Goal: Use online tool/utility: Use online tool/utility

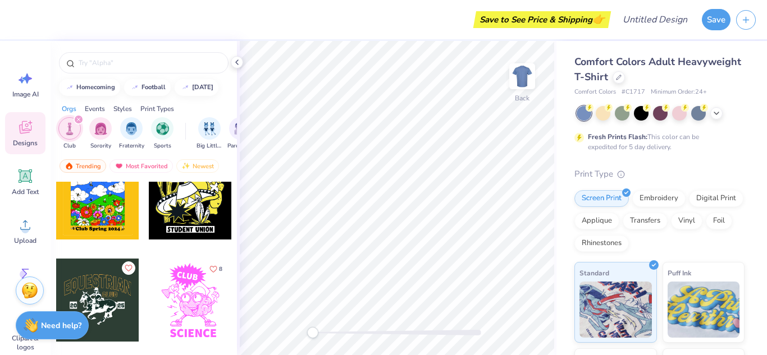
scroll to position [2290, 0]
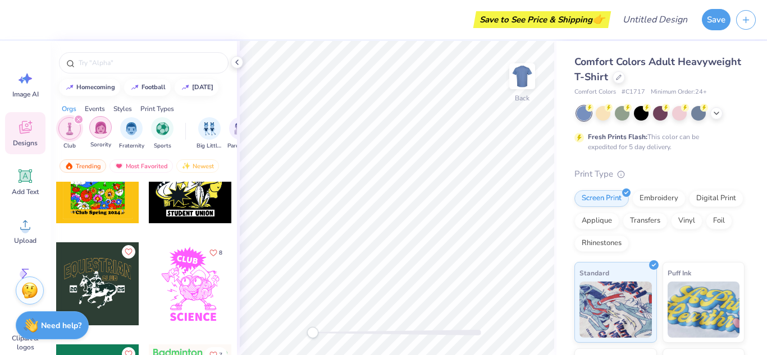
click at [99, 131] on img "filter for Sorority" at bounding box center [100, 127] width 13 height 13
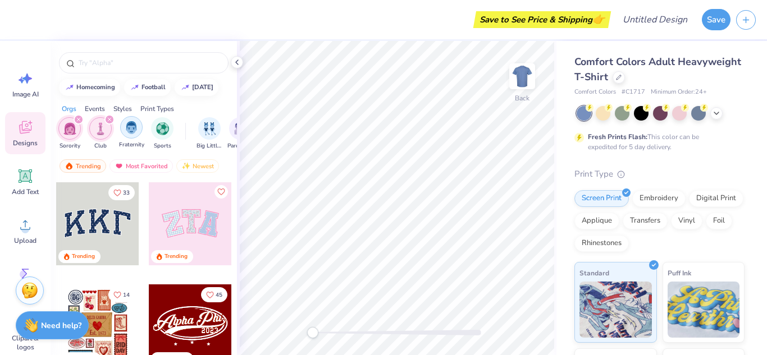
click at [134, 123] on img "filter for Fraternity" at bounding box center [131, 127] width 12 height 13
click at [109, 120] on icon "filter for Sorority" at bounding box center [109, 119] width 4 height 4
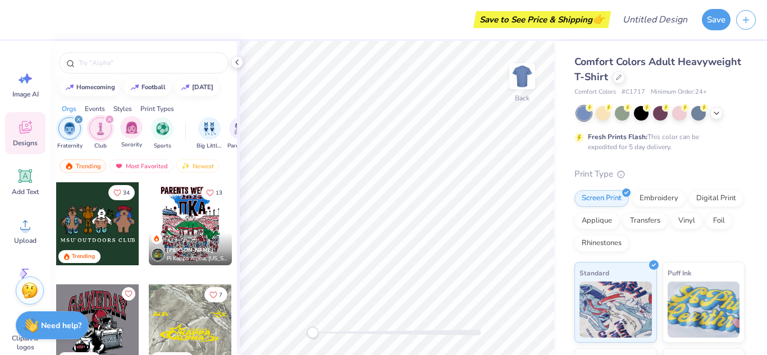
click at [107, 116] on div "filter for Club" at bounding box center [109, 120] width 10 height 10
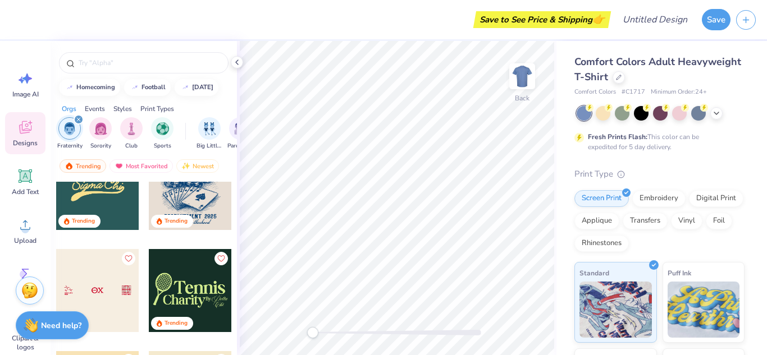
scroll to position [1878, 0]
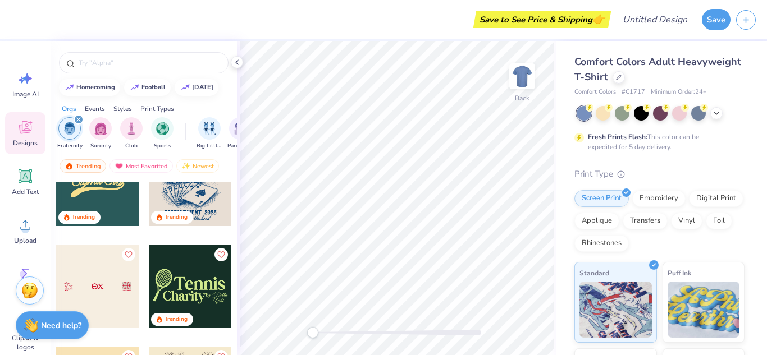
click at [180, 285] on div at bounding box center [190, 286] width 83 height 83
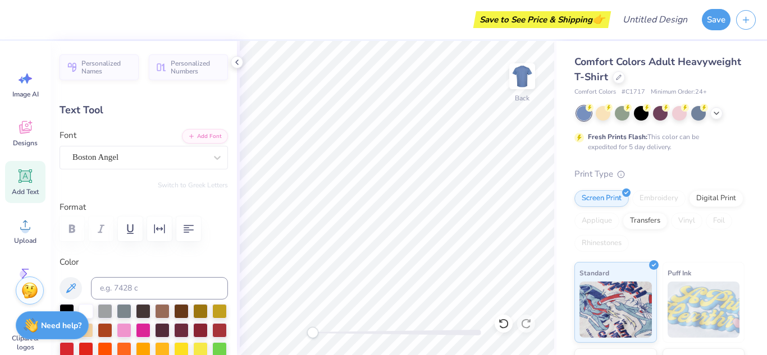
scroll to position [0, 0]
type textarea "g"
type textarea "[PERSON_NAME]"
type input "5.62"
type input "1.79"
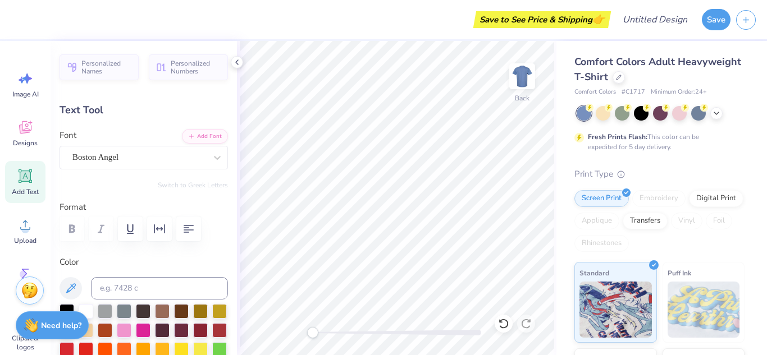
type input "5.83"
type textarea "Basketball"
type input "2.09"
type input "0.81"
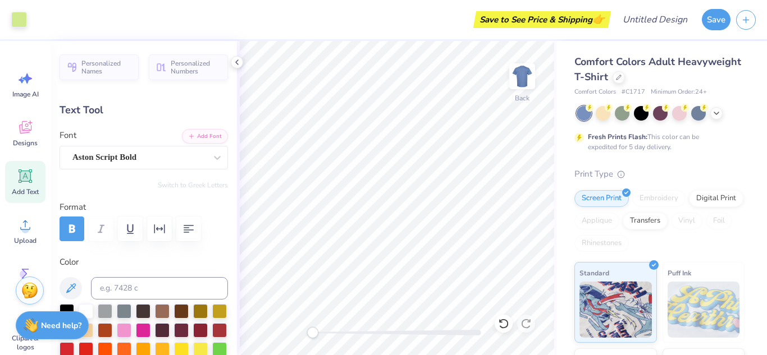
type input "6.01"
click at [29, 126] on icon at bounding box center [25, 127] width 17 height 17
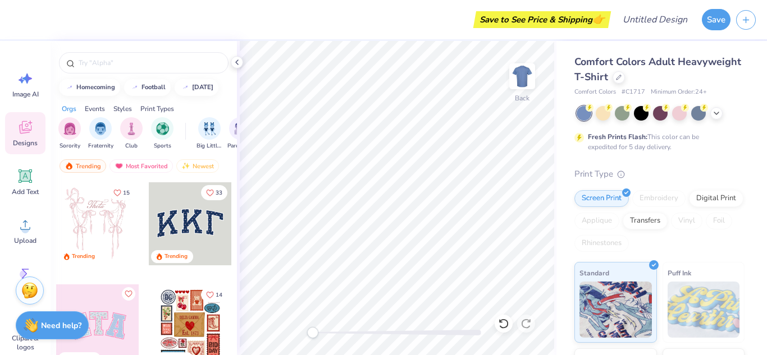
click at [149, 108] on div "Print Types" at bounding box center [157, 109] width 34 height 10
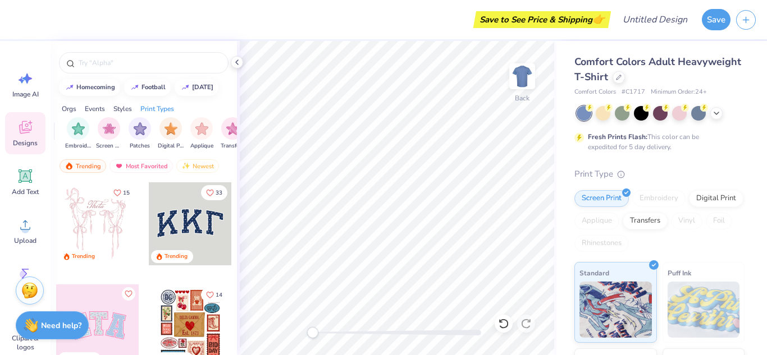
scroll to position [0, 913]
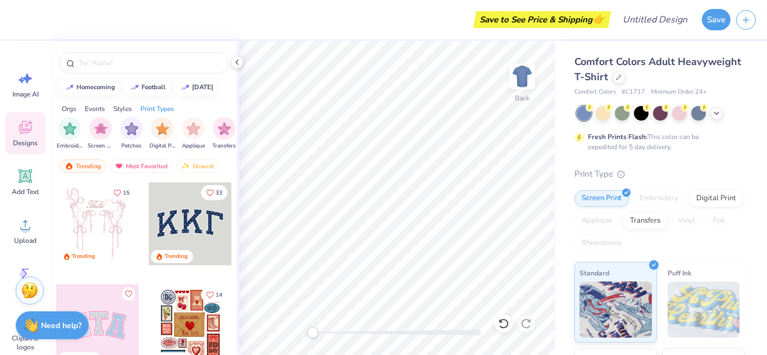
click at [123, 113] on div "Styles" at bounding box center [122, 109] width 19 height 10
click at [133, 138] on div "filter for Minimalist" at bounding box center [131, 127] width 22 height 22
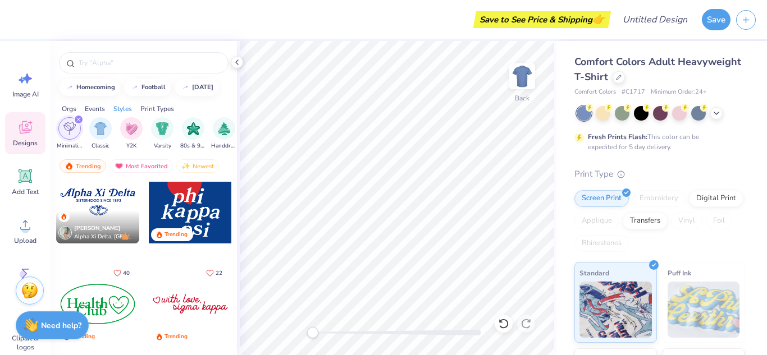
scroll to position [29, 0]
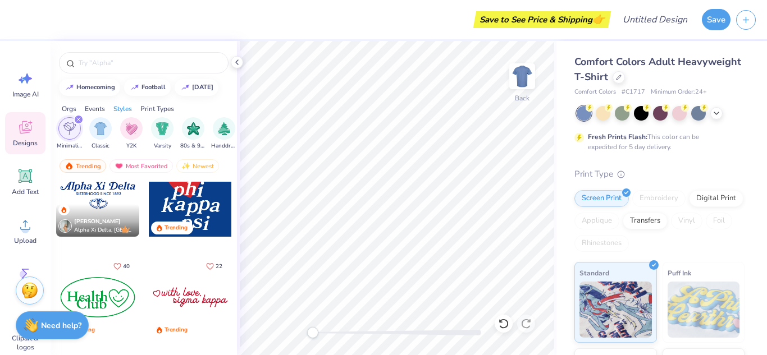
click at [111, 185] on div at bounding box center [97, 195] width 83 height 83
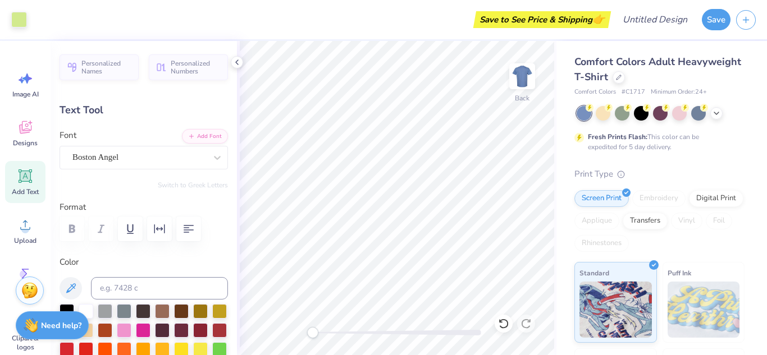
type input "0.72"
type input "0.61"
type input "6.19"
type textarea "y"
type input "0.38"
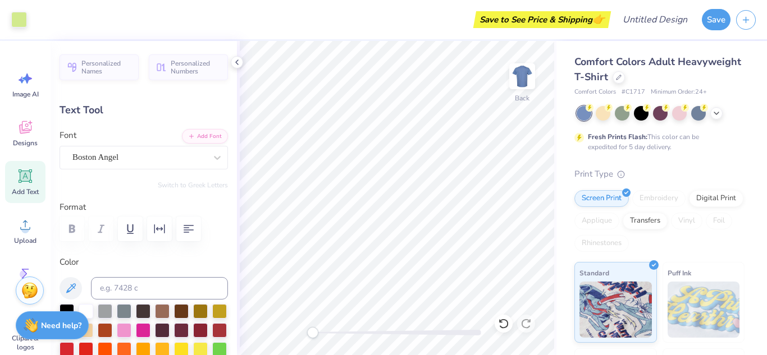
type input "0.48"
type input "6.25"
type input "2.48"
type input "1.14"
click at [234, 147] on div "Personalized Names Personalized Numbers Text Tool Add Font Font Bookmania SemiB…" at bounding box center [144, 198] width 186 height 314
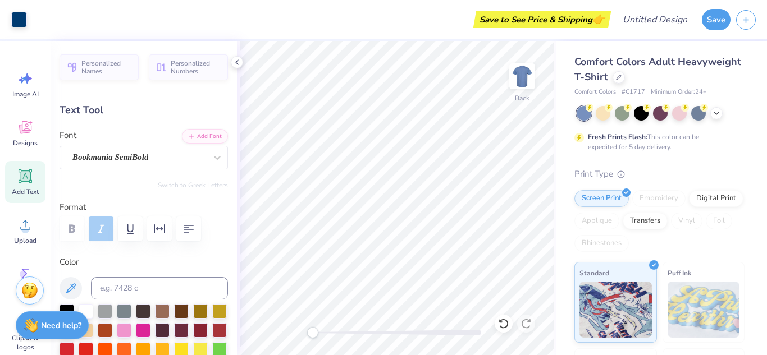
type input "1.35"
type input "0.88"
type input "3.05"
type input "2.48"
type input "1.14"
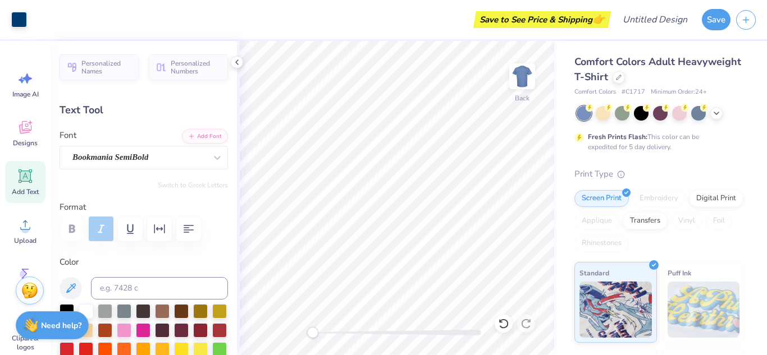
type input "3.01"
type textarea "uyer"
type input "1.43"
type input "1.00"
type input "3.00"
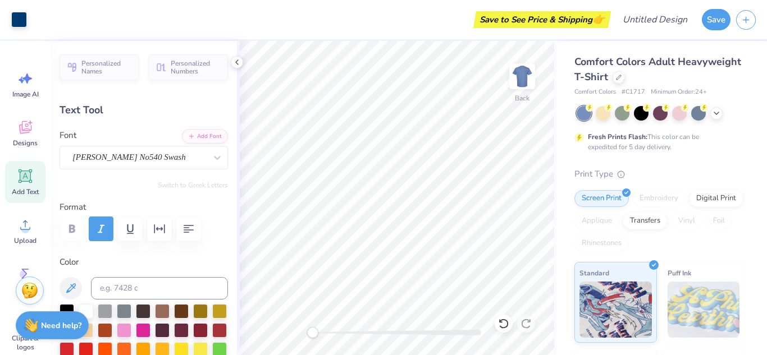
type input "-4.6"
type textarea "G"
type input "0.0"
type input "2.02"
type input "0.92"
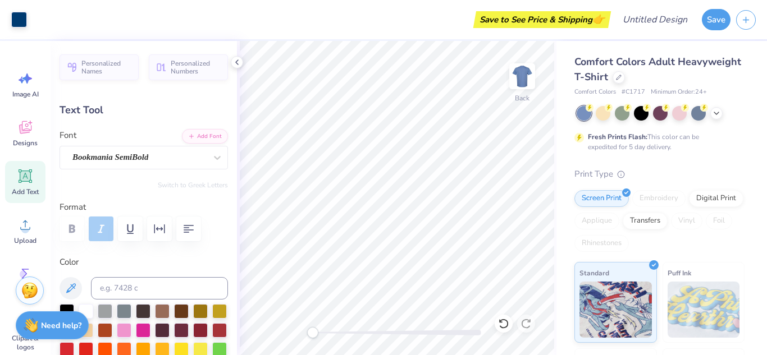
type input "3.01"
type textarea "Basketbal"
type input "5.83"
type input "3.00"
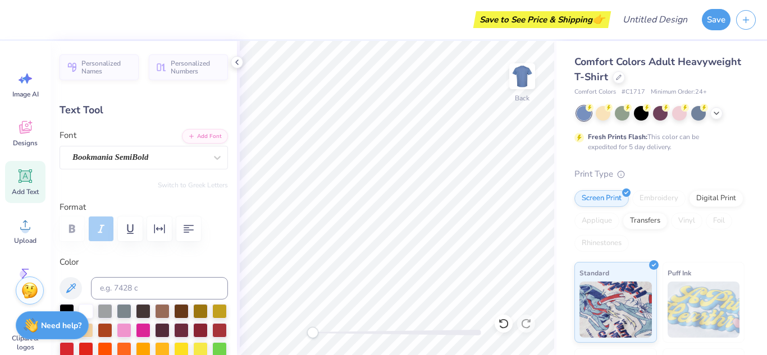
type input "1.35"
type input "0.88"
type input "3.05"
type input "1.06"
type input "0.91"
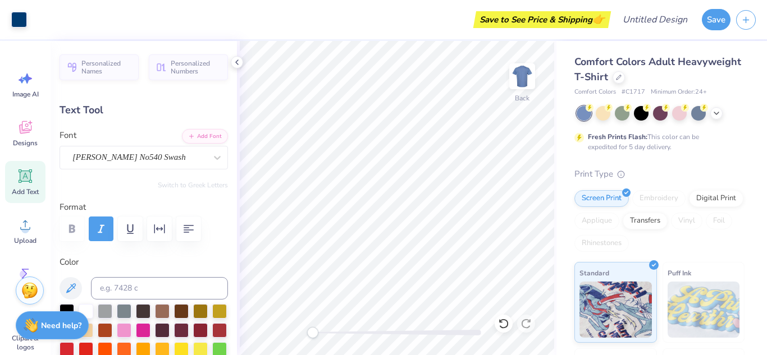
type input "3.04"
type input "5.83"
type input "0.92"
type input "3.00"
type textarea "Basketball"
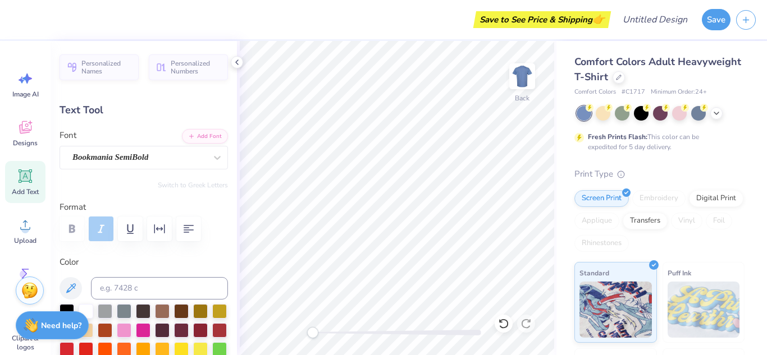
scroll to position [0, 2]
type input "2.53"
type input "0.85"
type input "3.15"
type textarea "[PERSON_NAME]"
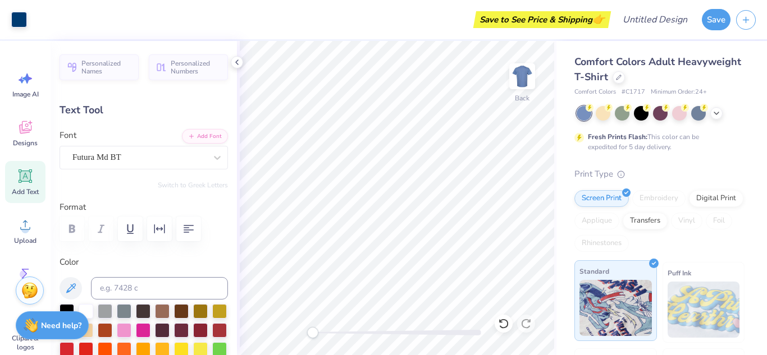
type input "5.36"
type input "0.35"
type input "4.27"
type input "6.19"
type input "0.92"
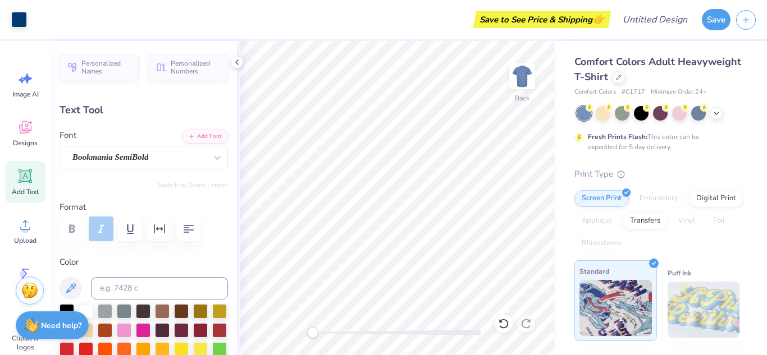
type input "3.00"
type input "3.48"
type input "1.16"
type input "3.27"
type textarea "uyer"
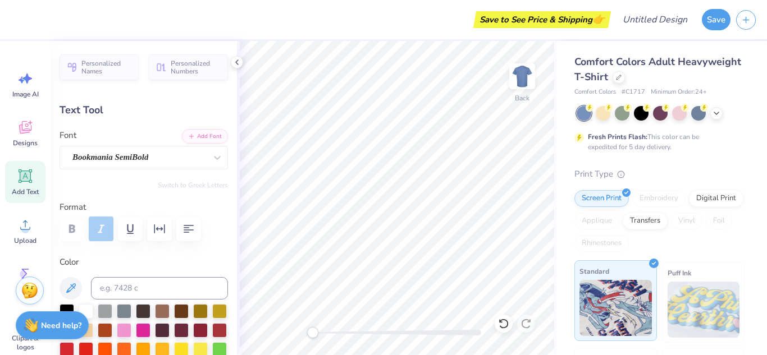
type input "6.19"
type input "0.92"
type input "3.00"
type textarea "asketball"
type input "0.86"
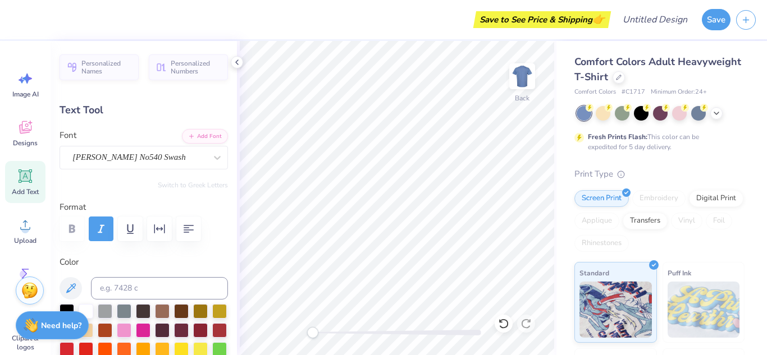
type input "1.24"
type input "2.89"
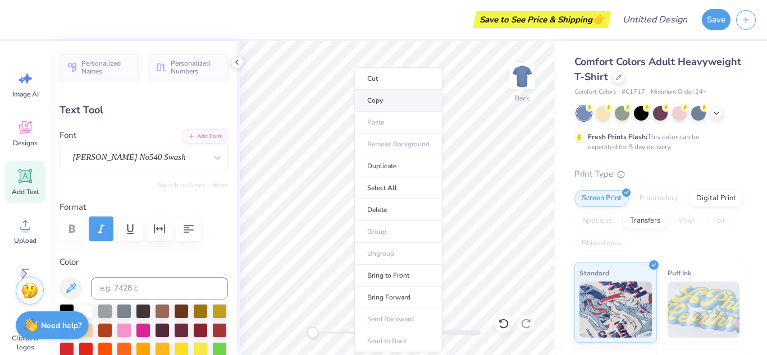
click at [375, 102] on li "Copy" at bounding box center [398, 101] width 88 height 22
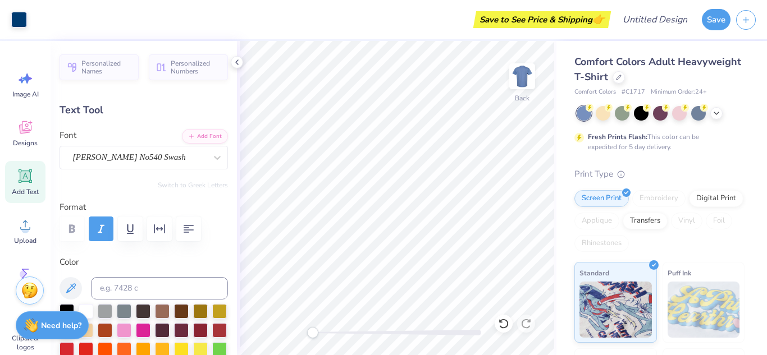
type input "0.0"
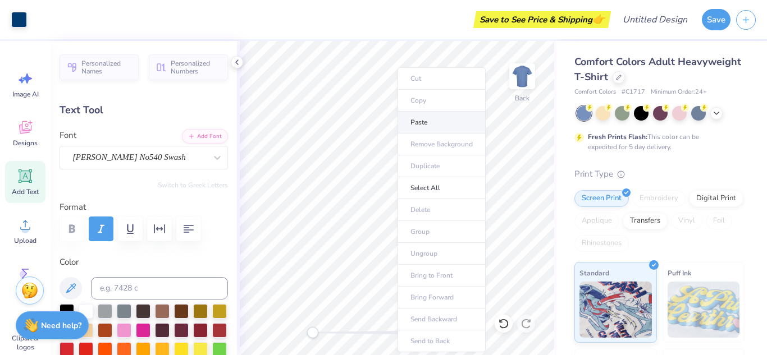
click at [423, 125] on li "Paste" at bounding box center [441, 123] width 88 height 22
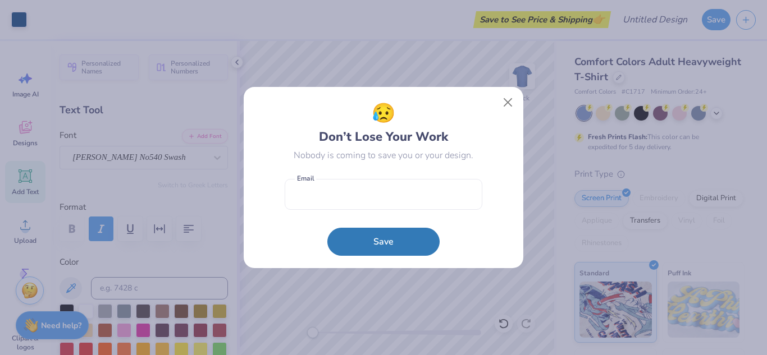
type input "7.56"
type input "-4.6"
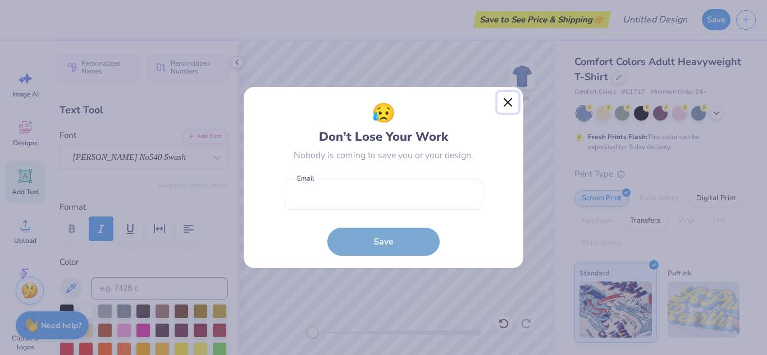
click at [504, 105] on button "Close" at bounding box center [507, 102] width 21 height 21
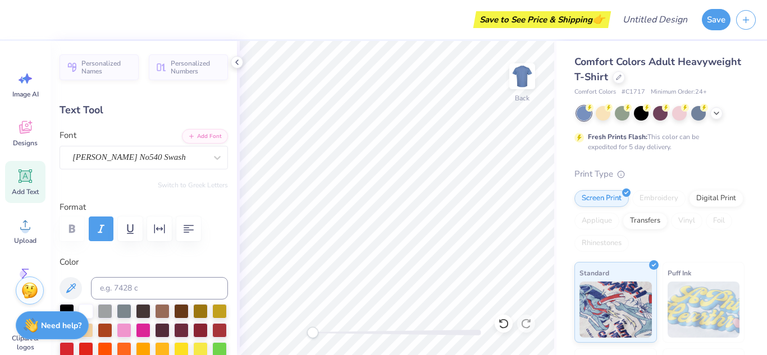
type textarea "B"
type input "0.0"
type input "5.25"
type input "0.92"
type input "3.00"
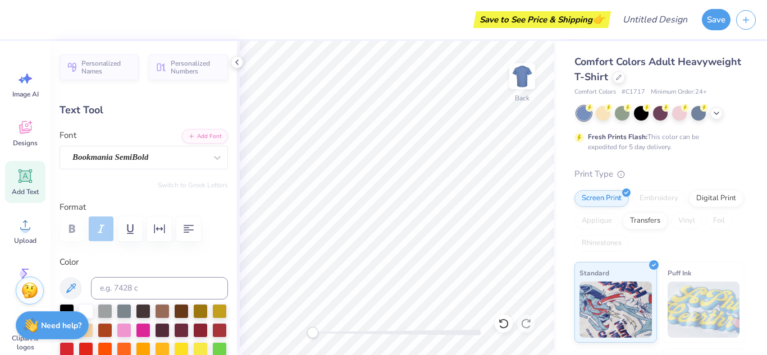
type input "0.86"
type input "0.93"
type input "7.73"
type input "-4.6"
type input "2.53"
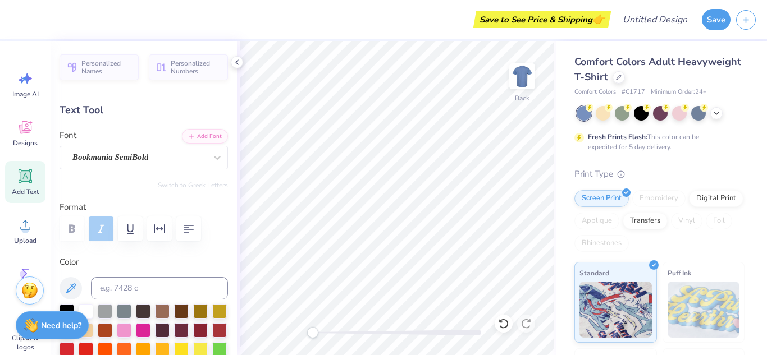
type input "0.85"
type input "3.45"
type input "0.0"
type input "0.86"
type input "0.93"
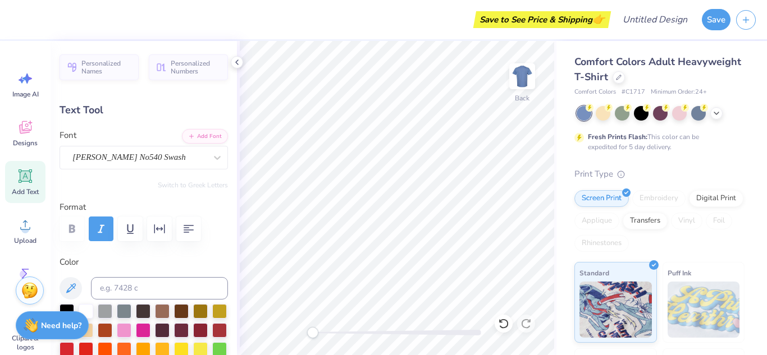
type input "3.00"
type input "-4.6"
type input "5.25"
type input "0.92"
type input "0.0"
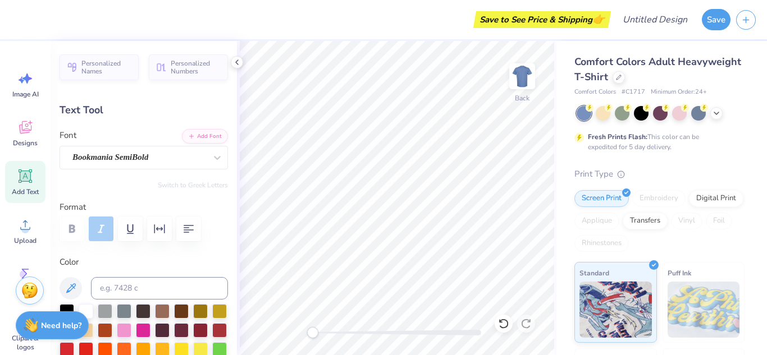
type input "2.53"
type input "0.85"
type input "3.00"
type input "0.86"
type input "0.93"
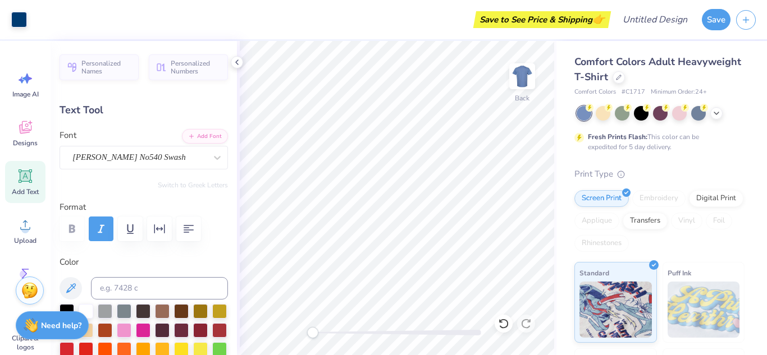
type input "-4.6"
type input "5.25"
type input "0.92"
type input "0.0"
type input "0.86"
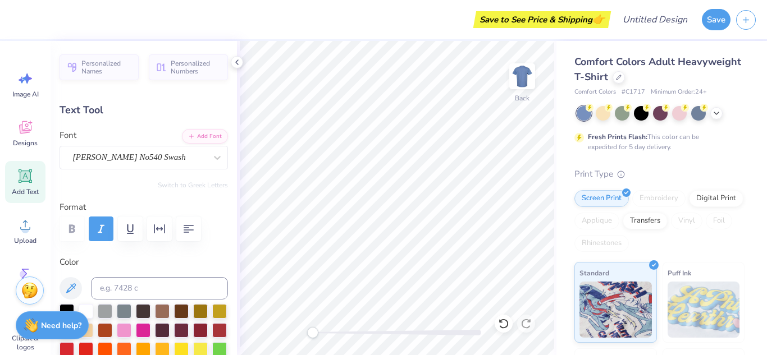
type input "0.93"
type input "-4.6"
type input "1.24"
type input "2.89"
type input "0.0"
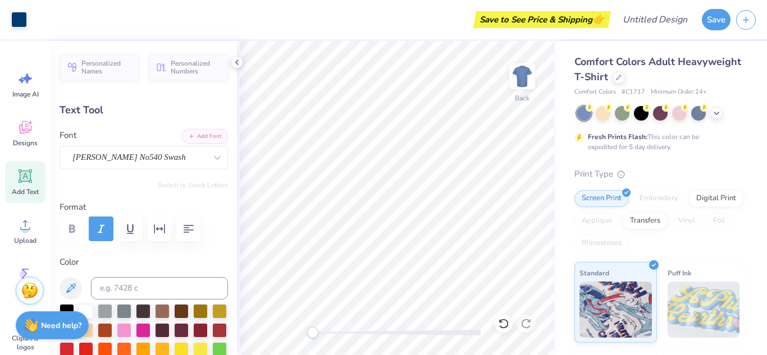
type input "3.00"
type input "0.0"
type input "5.25"
type input "0.92"
type input "0.86"
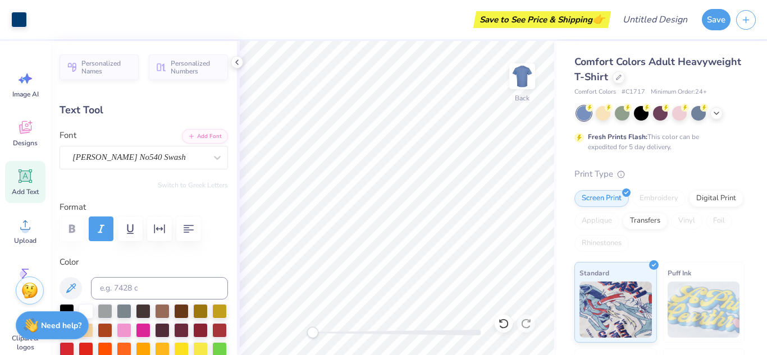
type input "0.93"
type input "-4.6"
type input "1.24"
type input "2.69"
type input "0.93"
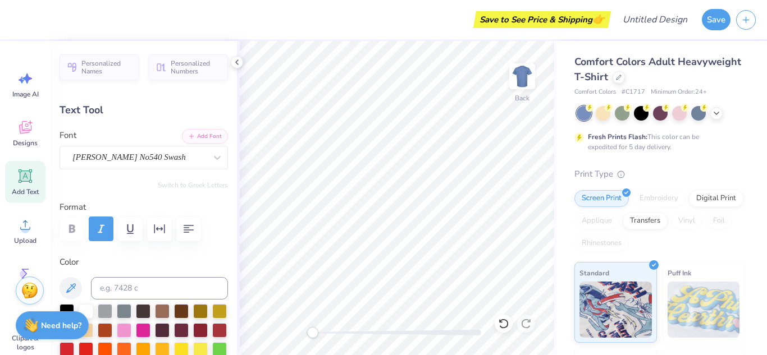
type input "3.00"
type input "5.36"
type input "0.35"
type input "4.27"
type input "0.0"
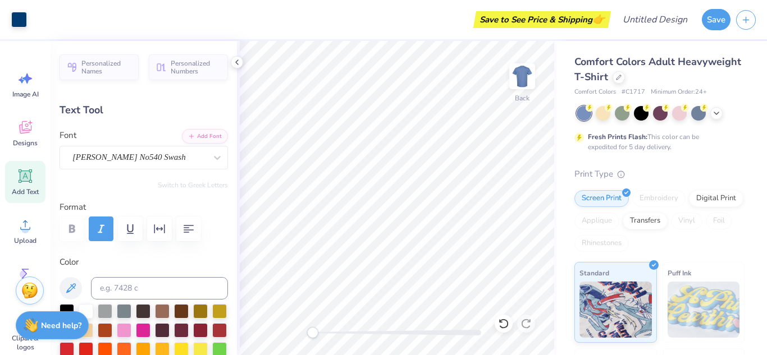
type input "0.86"
type input "0.93"
type input "3.35"
type input "-4.6"
type input "5.76"
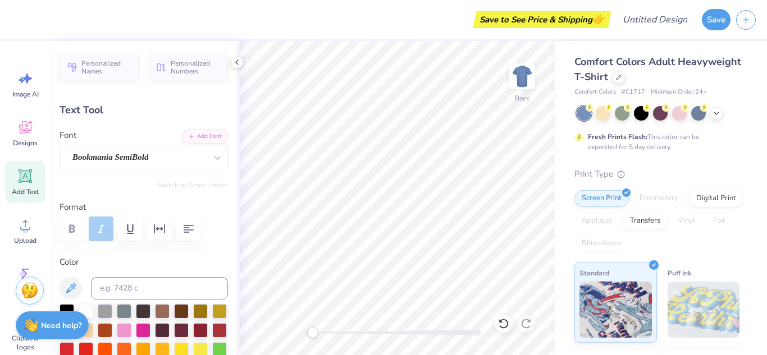
type input "1.01"
type input "3.00"
type input "0.0"
type input "0.86"
type input "0.93"
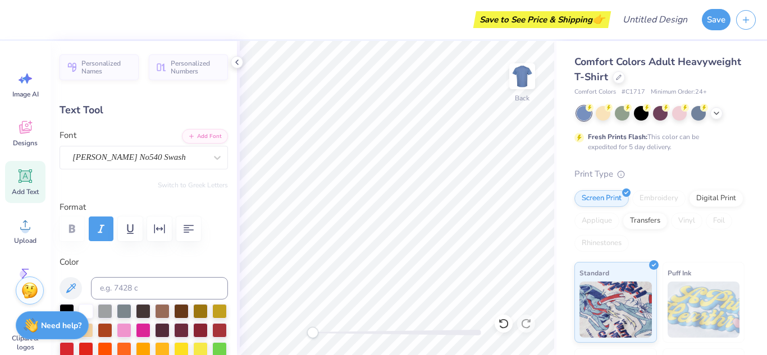
type input "3.35"
type input "0.0"
type input "2.53"
type input "0.85"
type input "3.00"
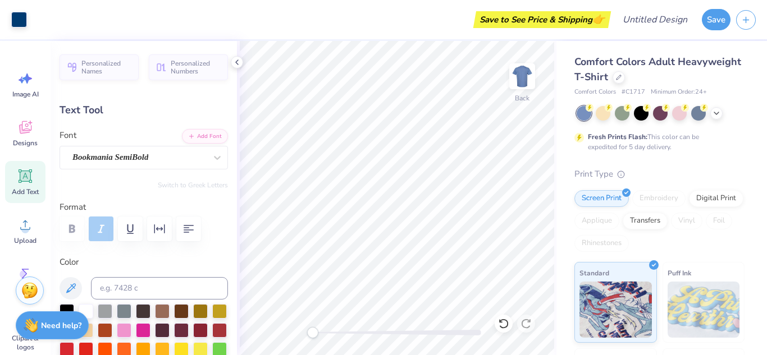
type input "5.82"
type input "1.02"
type input "5.36"
type input "0.35"
type input "4.27"
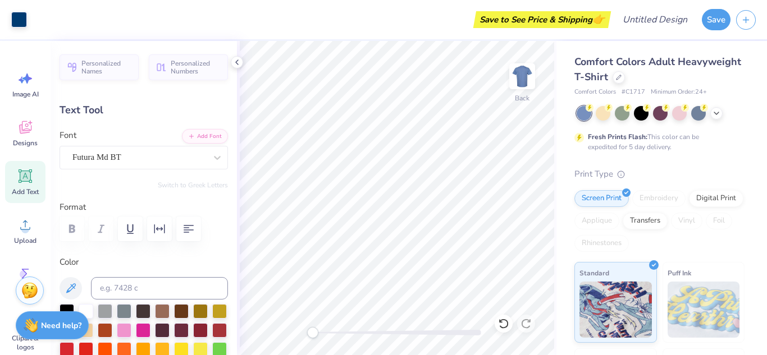
type input "0.86"
type input "1.24"
type input "2.69"
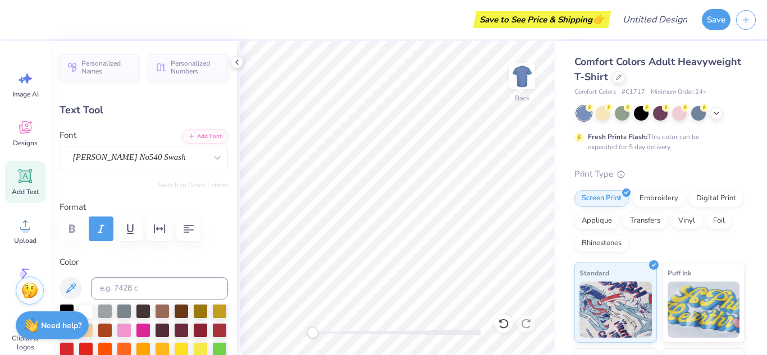
type input "0.0"
drag, startPoint x: 19, startPoint y: 129, endPoint x: 15, endPoint y: 122, distance: 8.6
click at [18, 127] on icon at bounding box center [25, 127] width 17 height 17
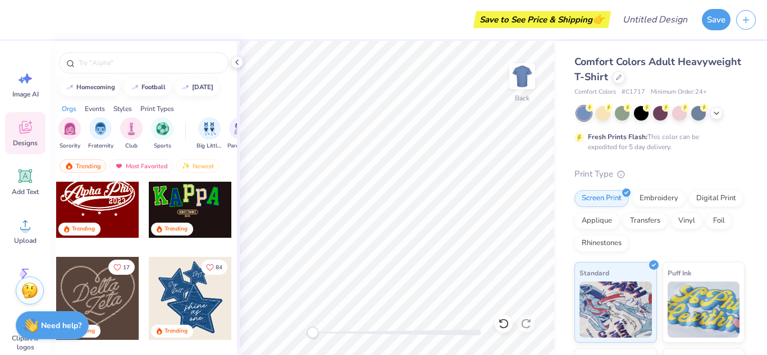
scroll to position [236, 0]
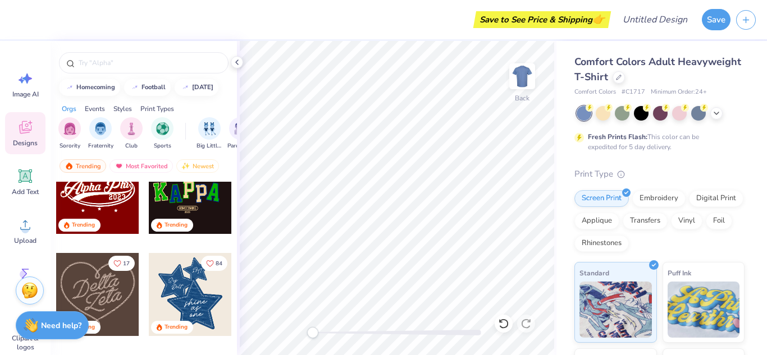
click at [102, 109] on div "Events" at bounding box center [95, 109] width 20 height 10
click at [120, 112] on div "Styles" at bounding box center [122, 109] width 19 height 10
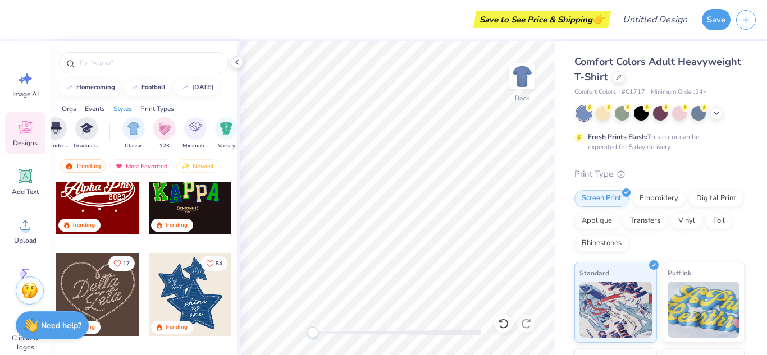
scroll to position [0, 588]
click at [131, 130] on img "filter for Minimalist" at bounding box center [131, 127] width 12 height 13
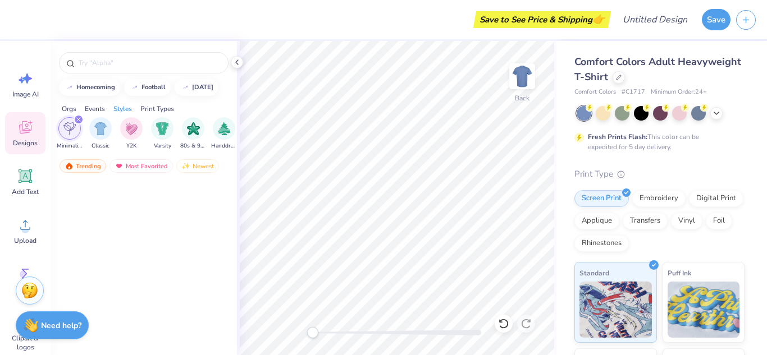
scroll to position [0, 0]
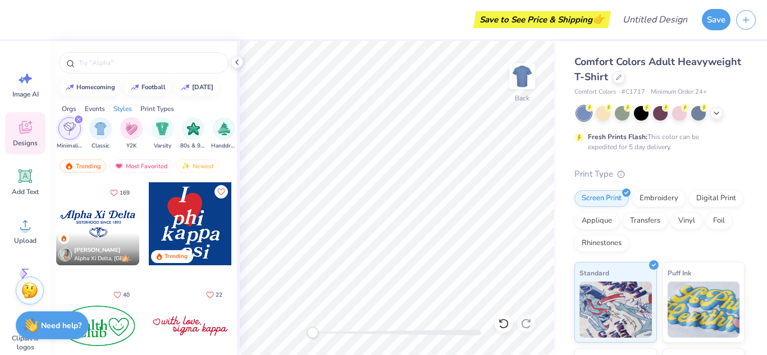
click at [103, 225] on div at bounding box center [97, 223] width 83 height 83
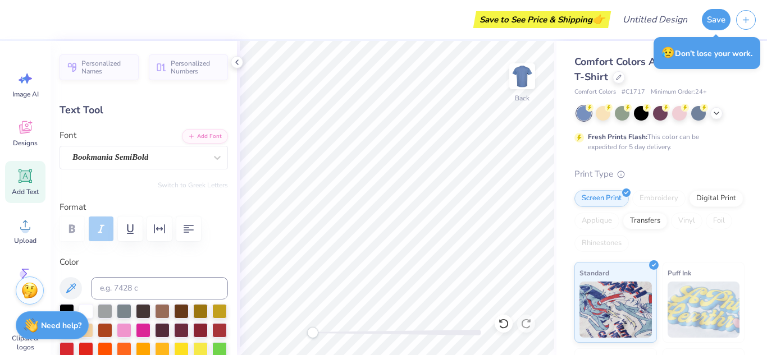
type textarea "u"
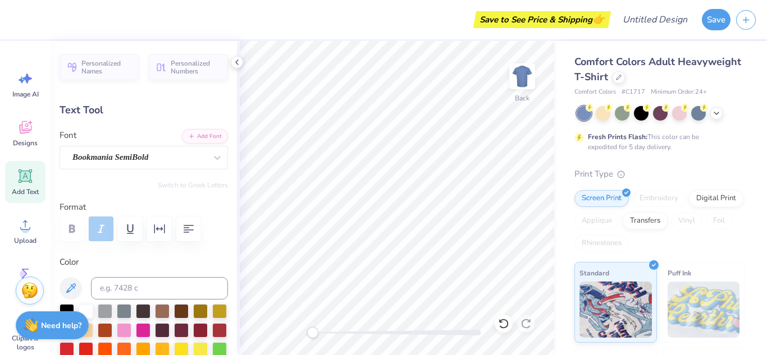
type textarea "asketball"
type input "1.06"
type input "0.91"
type input "3.04"
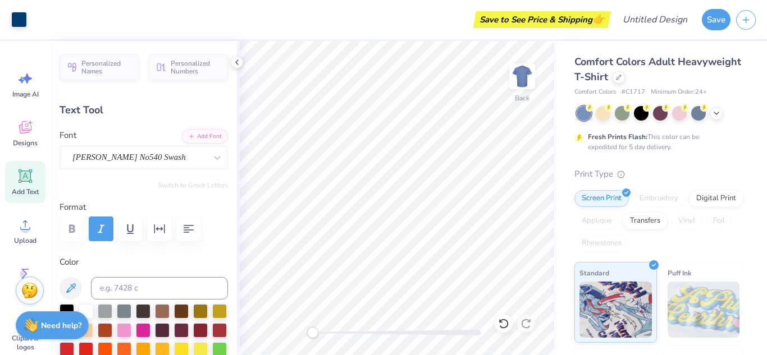
type input "0.0"
type input "5.25"
type input "0.92"
type input "3.01"
type input "1.06"
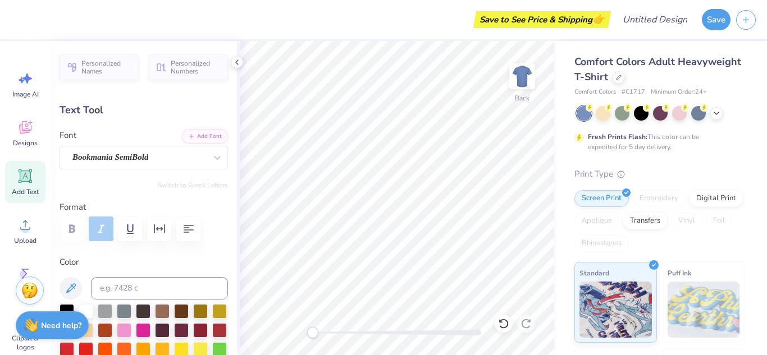
type input "0.91"
type input "3.04"
type input "0.0"
type input "1.35"
type input "0.88"
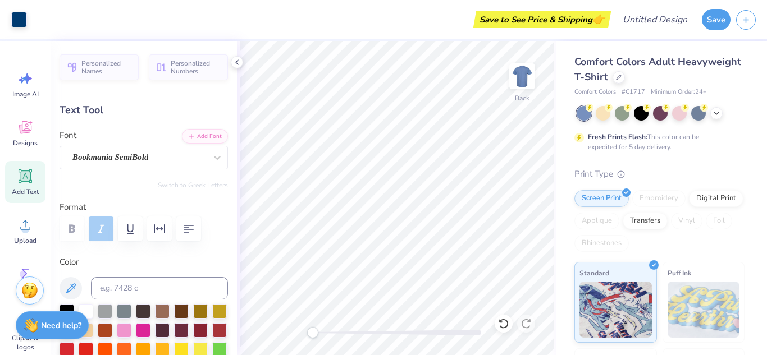
type input "3.05"
type input "1.06"
type input "0.91"
type input "3.04"
type input "-2.2"
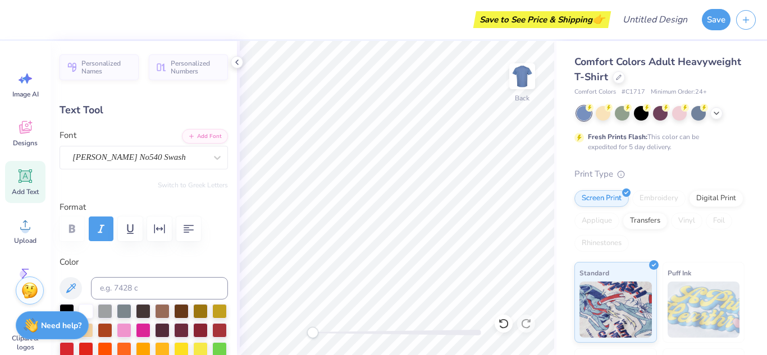
type textarea "B"
type input "0.0"
type input "0.86"
type input "3.00"
type input "-2.2"
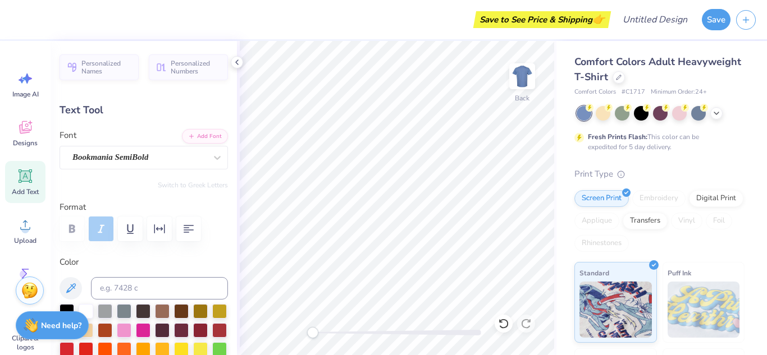
type input "2.48"
type input "1.14"
type input "3.01"
type input "0.0"
type textarea "y"
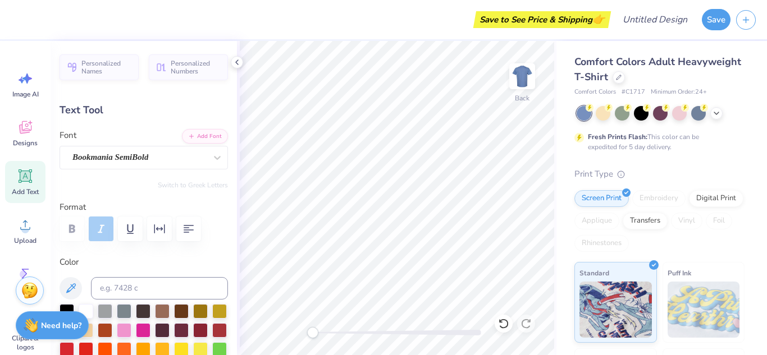
type textarea "uyer"
type input "1.43"
type input "1.00"
type input "3.00"
type input "-4.6"
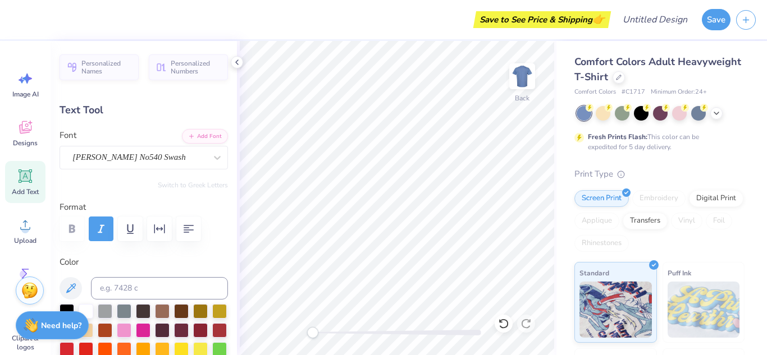
type textarea "G"
type input "0.0"
type input "0.86"
type input "0.91"
type input "-2.2"
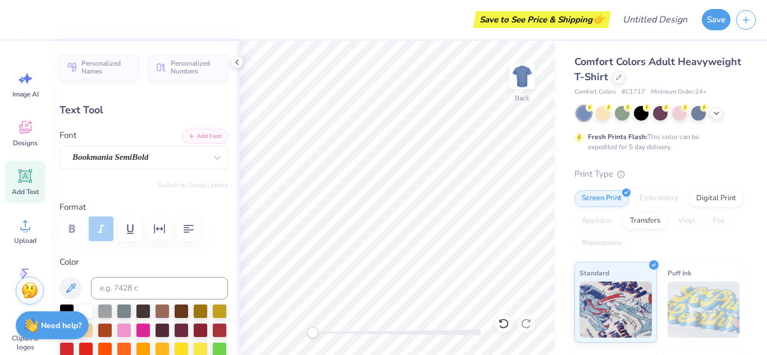
type input "5.25"
type input "0.92"
type input "3.01"
type input "0.0"
click at [231, 113] on div "Personalized Names Personalized Numbers Text Tool Add Font Font Bookmania SemiB…" at bounding box center [144, 198] width 186 height 314
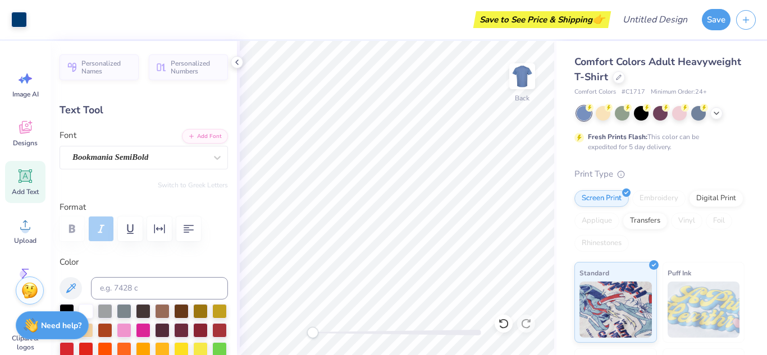
type input "2.53"
type input "0.85"
type input "3.15"
type input "5.25"
type input "0.92"
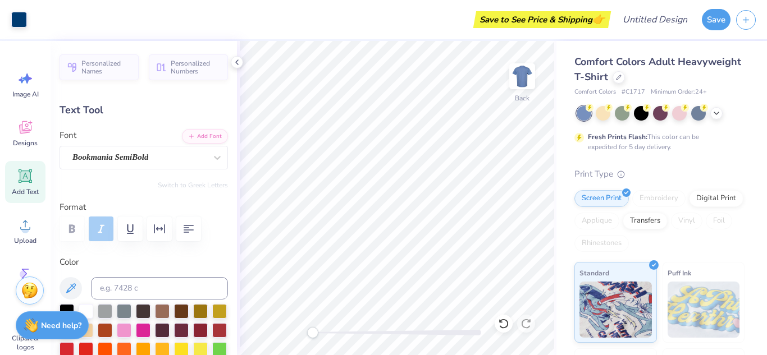
type input "3.00"
type input "0.86"
type input "0.91"
type input "0.0"
type input "5.25"
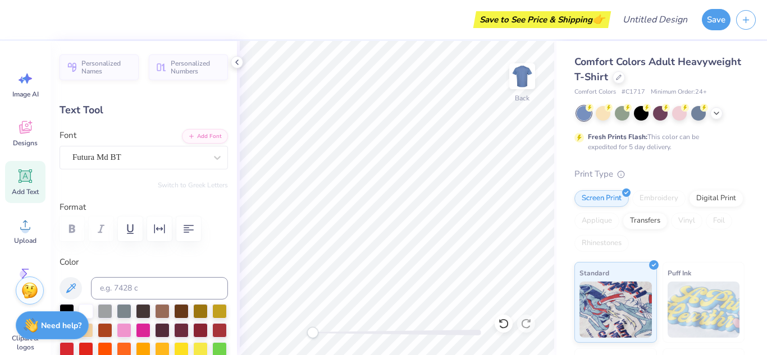
scroll to position [0, 6]
